Goal: Find contact information: Find contact information

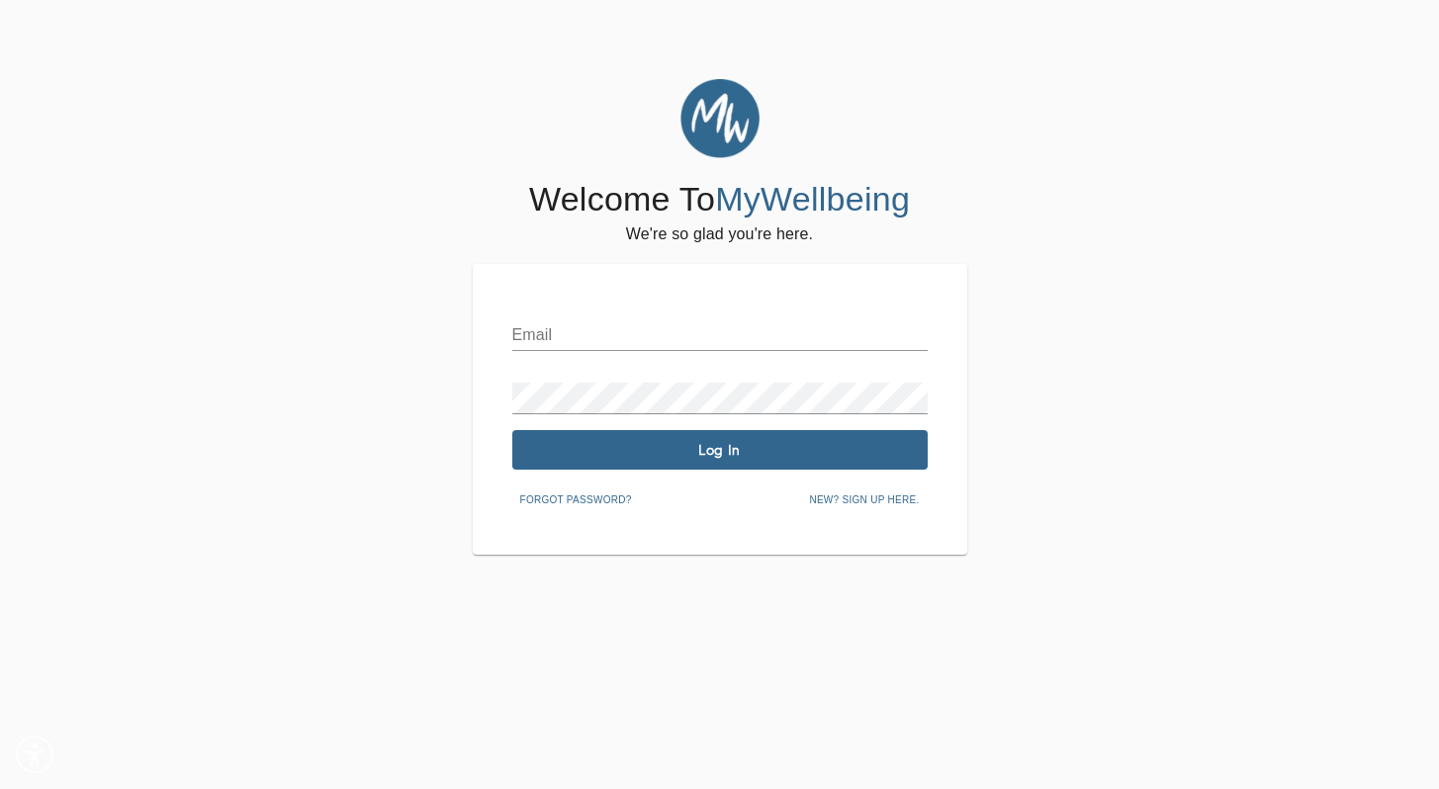
click at [612, 310] on div "Email" at bounding box center [719, 327] width 415 height 47
click at [609, 327] on input "text" at bounding box center [719, 336] width 415 height 32
type input "[PERSON_NAME][EMAIL_ADDRESS][DOMAIN_NAME]"
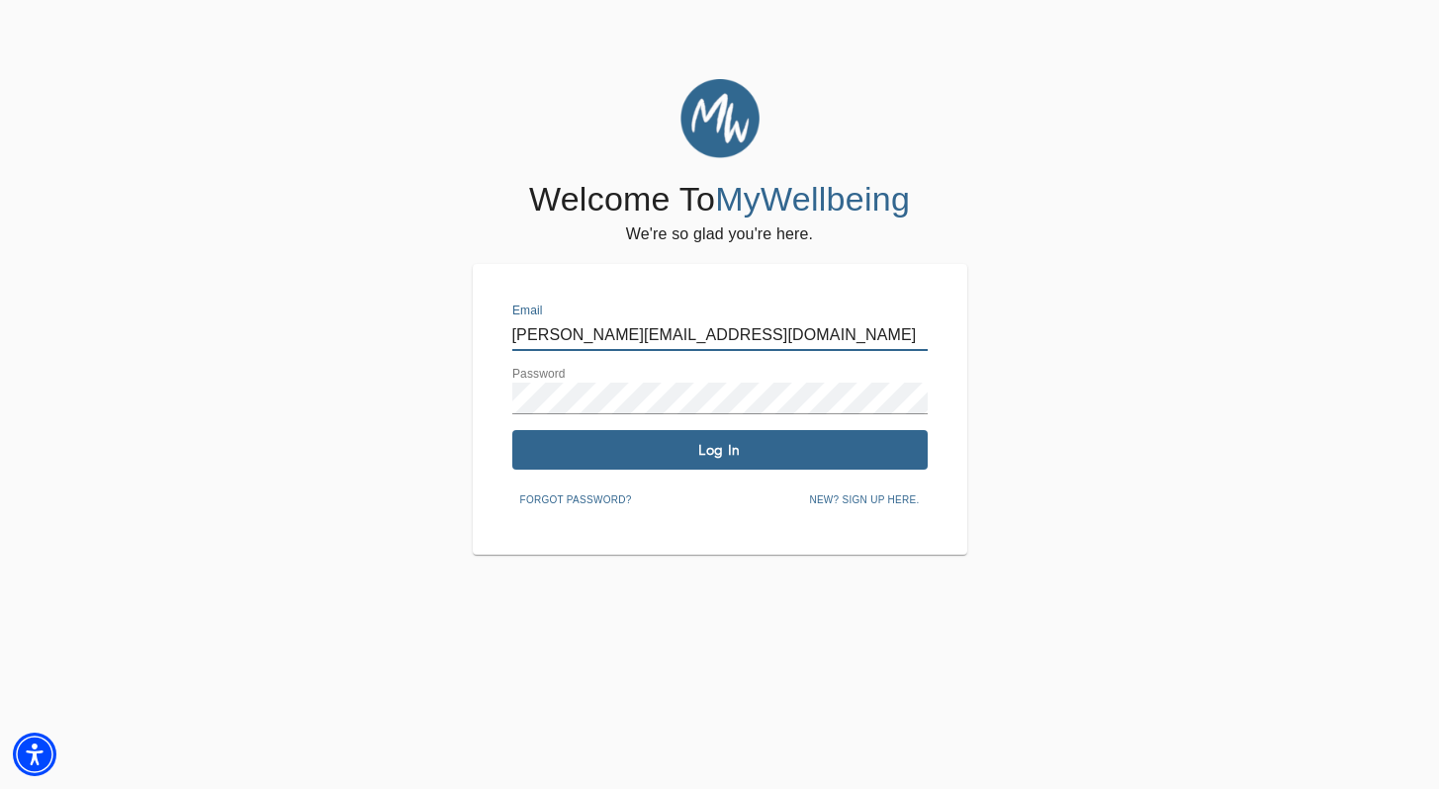
click at [795, 439] on button "Log In" at bounding box center [719, 450] width 415 height 40
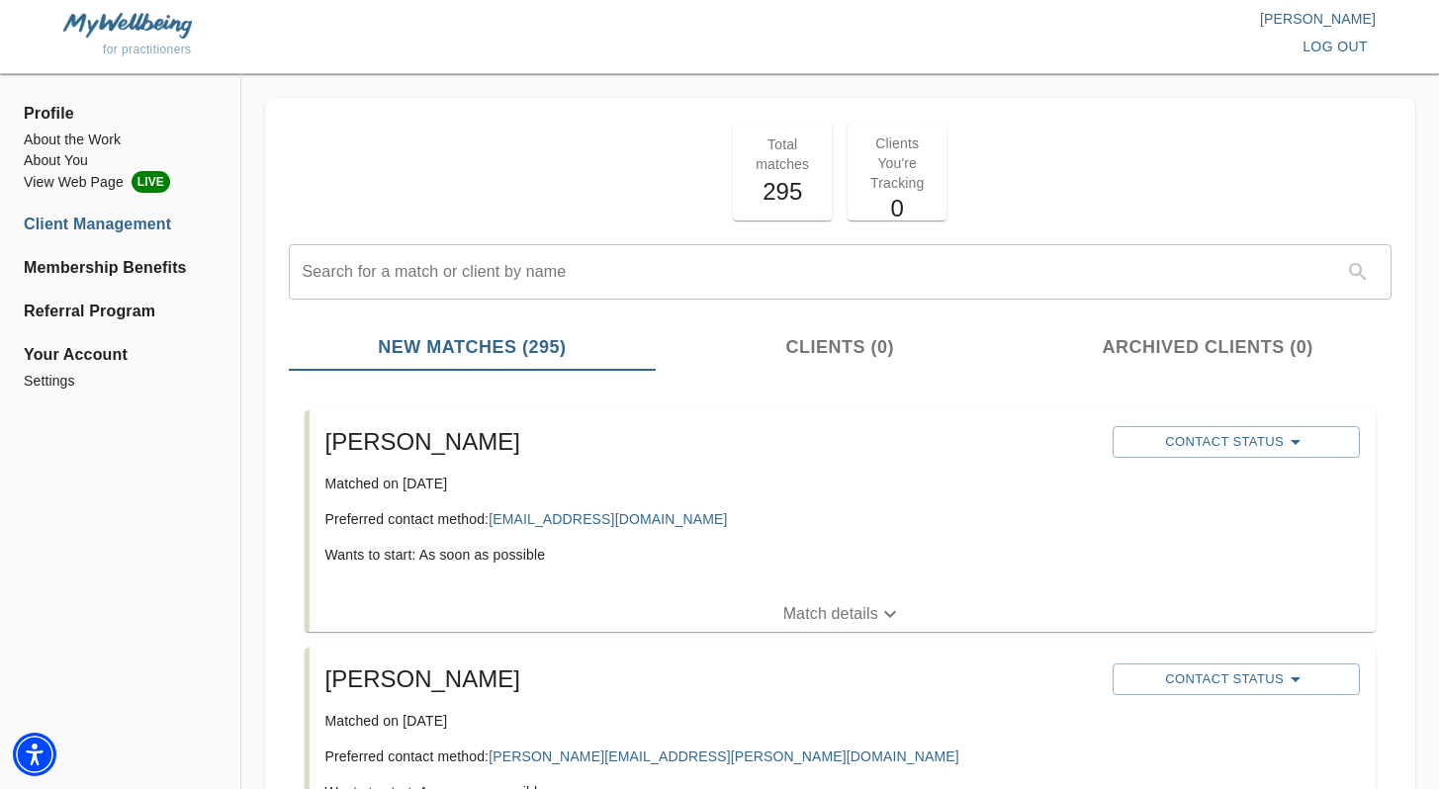
click at [622, 595] on div "[PERSON_NAME] Matched on [DATE] Preferred contact method: [EMAIL_ADDRESS][DOMAI…" at bounding box center [843, 504] width 1066 height 186
click at [627, 603] on span "Match details" at bounding box center [843, 614] width 1066 height 24
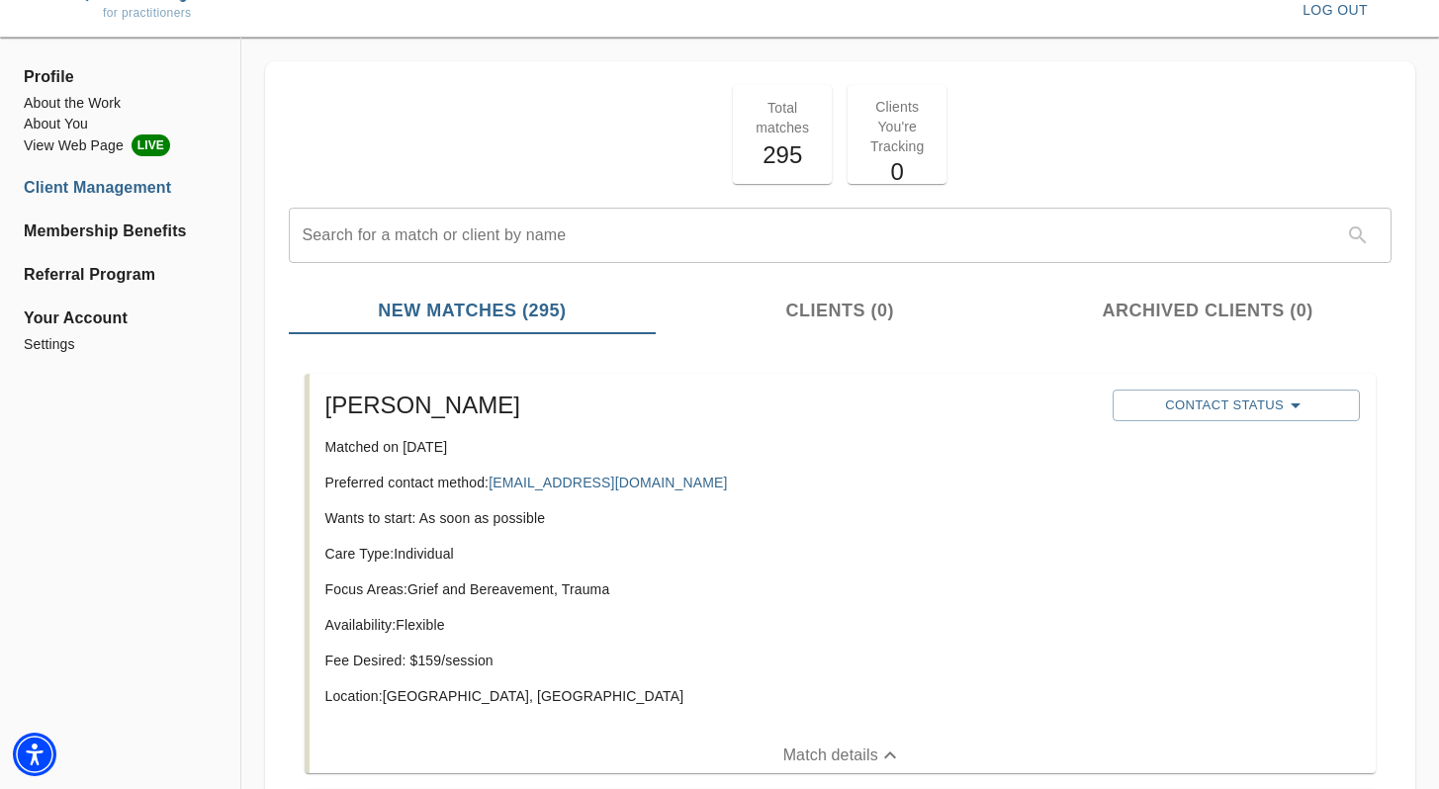
scroll to position [38, 0]
drag, startPoint x: 670, startPoint y: 478, endPoint x: 492, endPoint y: 484, distance: 178.2
click at [492, 484] on p "Preferred contact method: [EMAIL_ADDRESS][DOMAIN_NAME]" at bounding box center [711, 482] width 773 height 20
copy link "[EMAIL_ADDRESS][DOMAIN_NAME]"
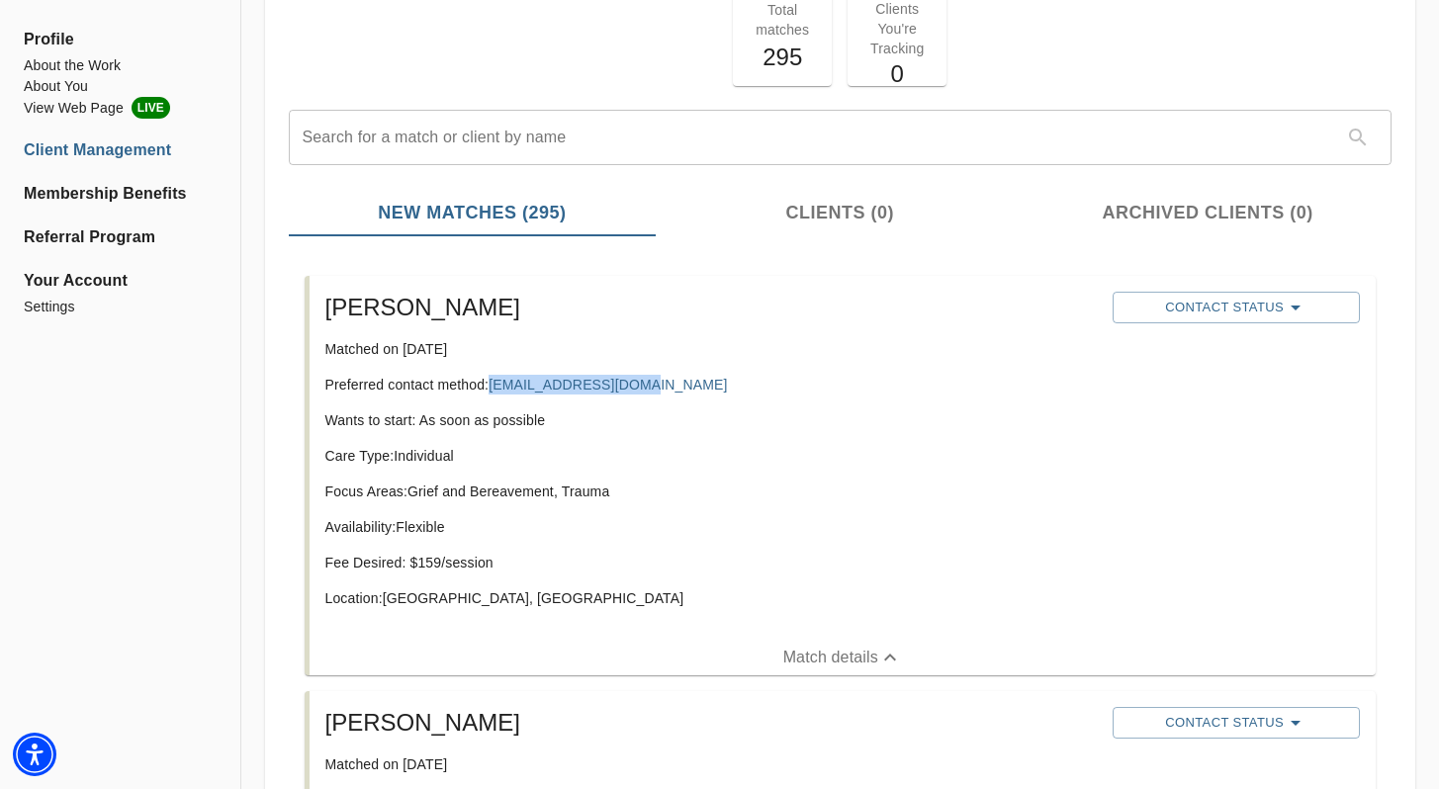
scroll to position [398, 0]
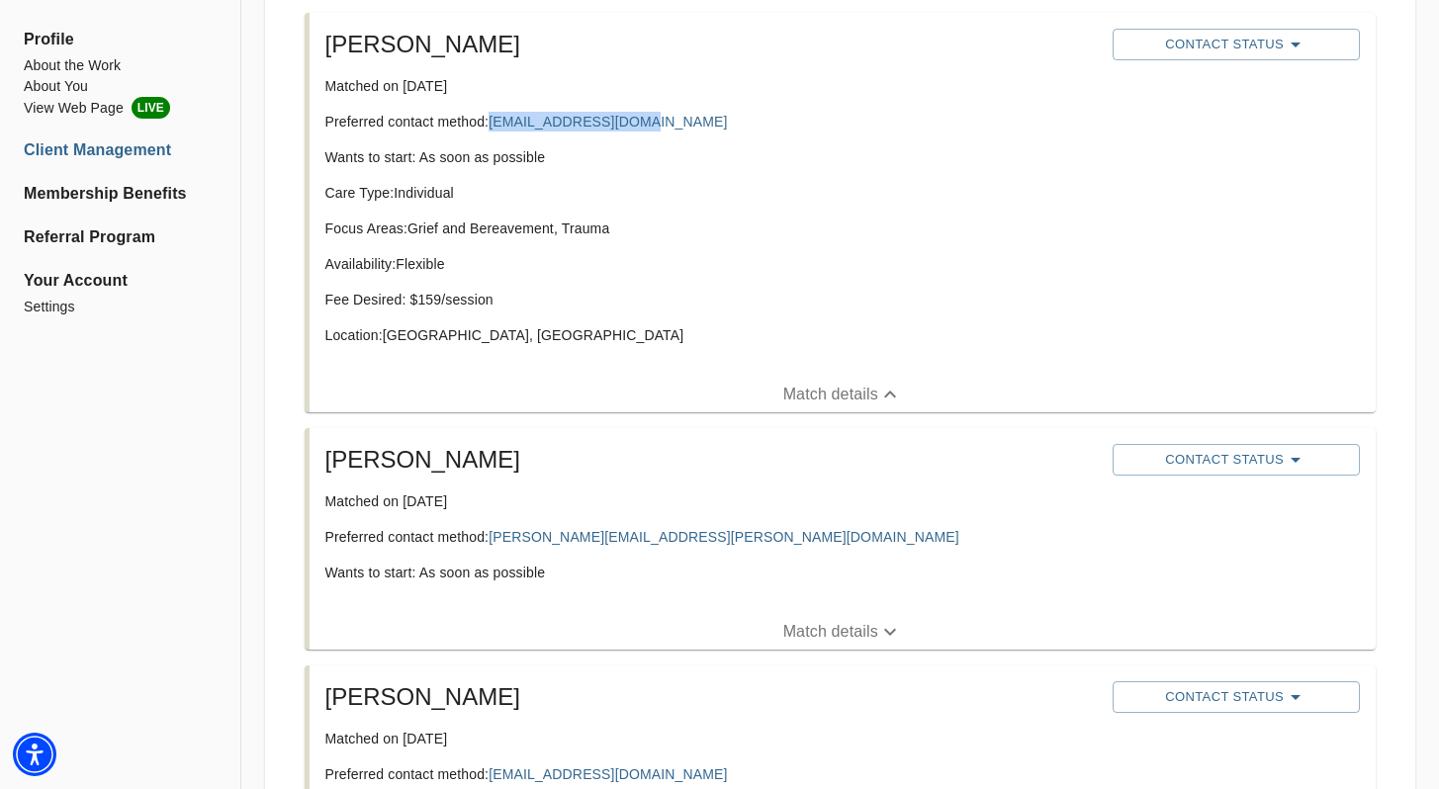
click at [661, 634] on span "Match details" at bounding box center [843, 632] width 1066 height 24
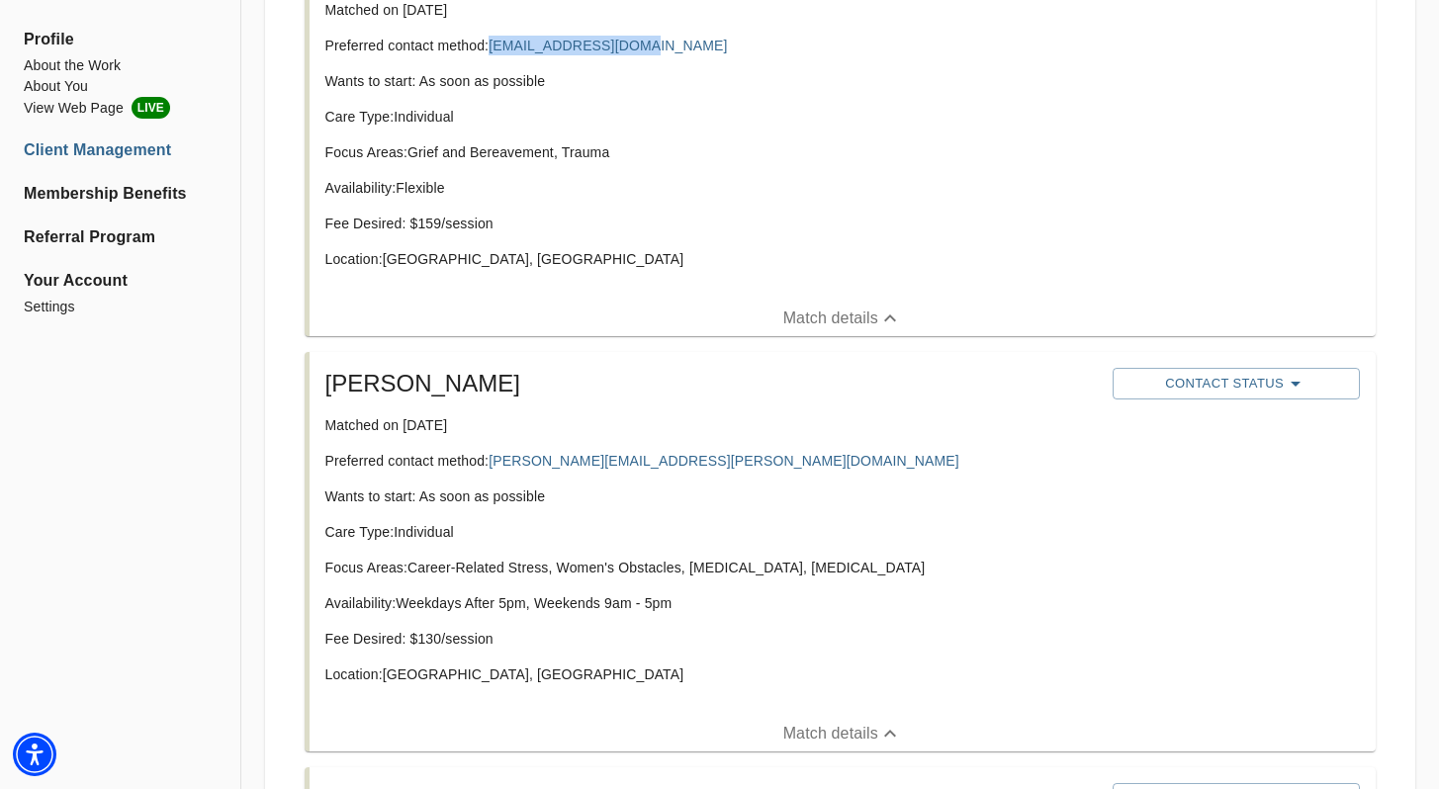
scroll to position [551, 0]
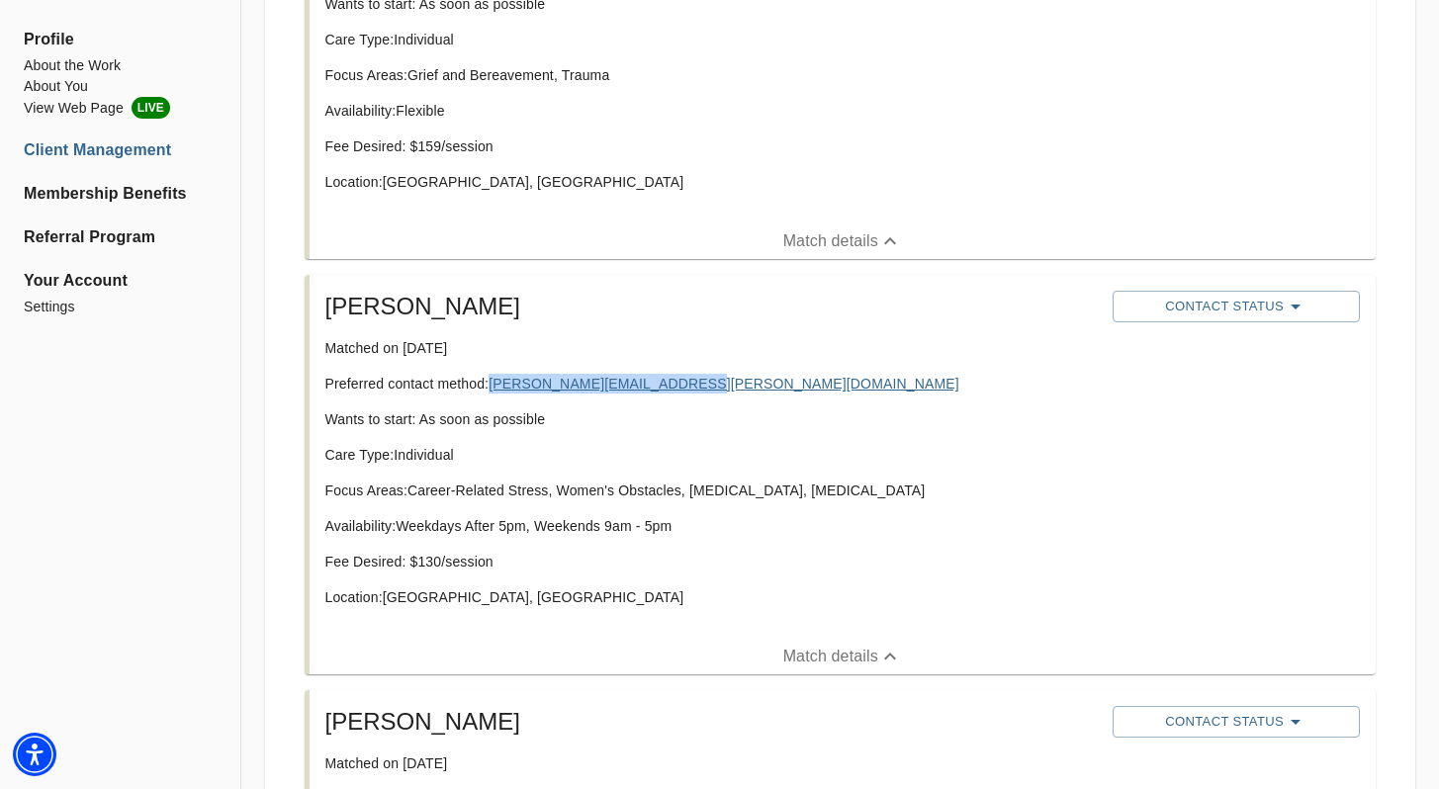
drag, startPoint x: 706, startPoint y: 383, endPoint x: 495, endPoint y: 390, distance: 211.8
click at [495, 390] on p "Preferred contact method: [PERSON_NAME][EMAIL_ADDRESS][PERSON_NAME][DOMAIN_NAME]" at bounding box center [711, 384] width 773 height 20
copy link "[PERSON_NAME][EMAIL_ADDRESS][PERSON_NAME][DOMAIN_NAME]"
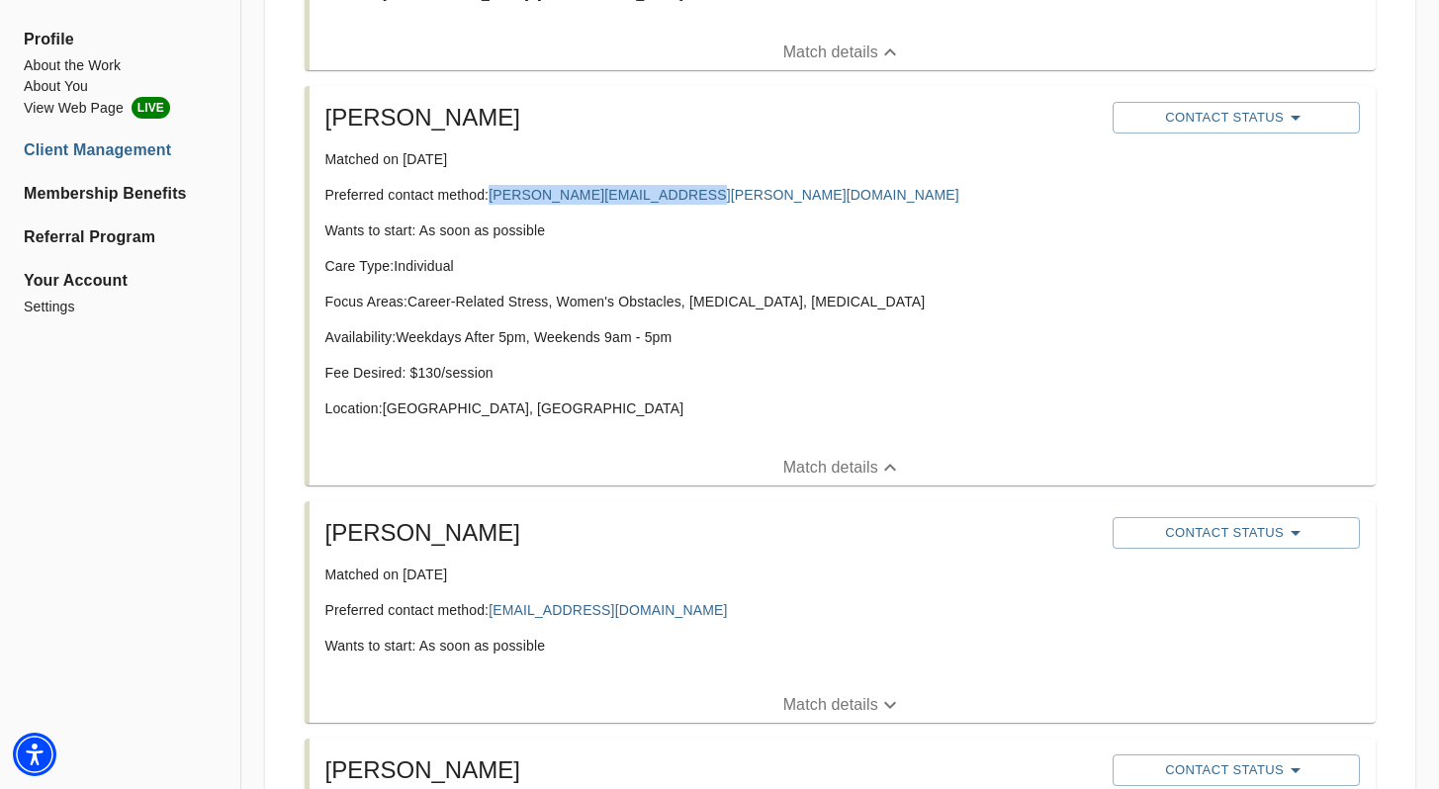
scroll to position [995, 0]
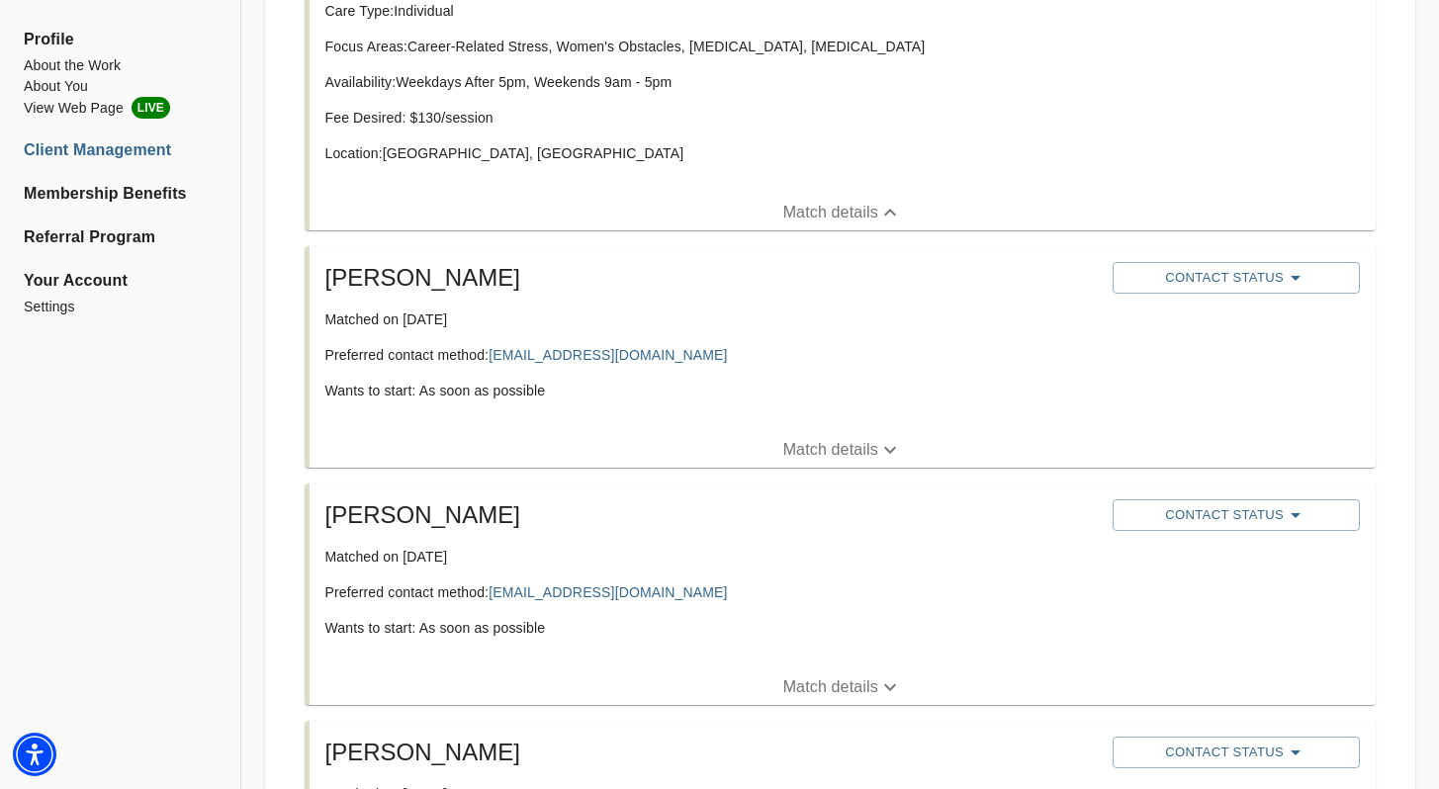
click at [617, 677] on span "Match details" at bounding box center [843, 688] width 1066 height 24
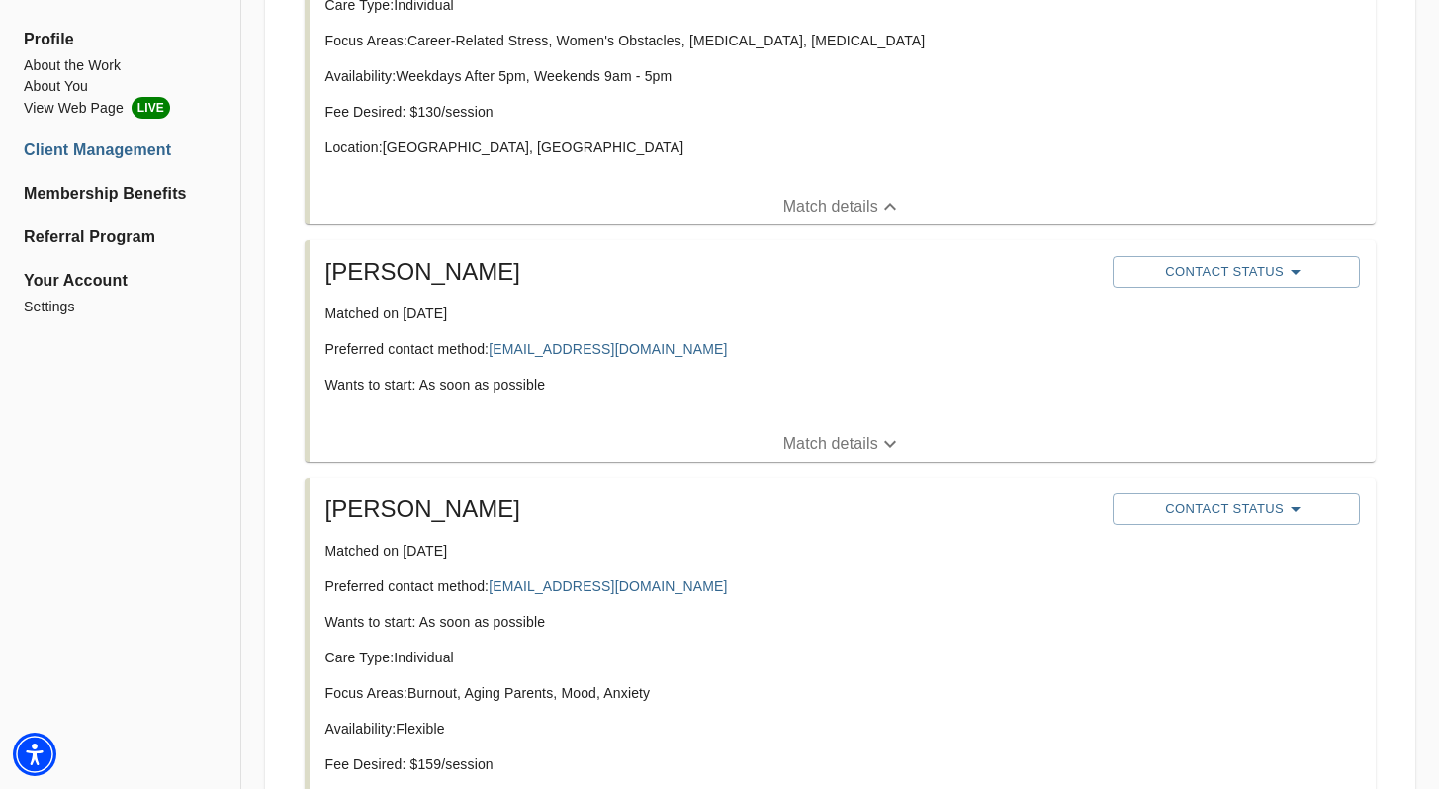
scroll to position [610, 0]
